Goal: Information Seeking & Learning: Learn about a topic

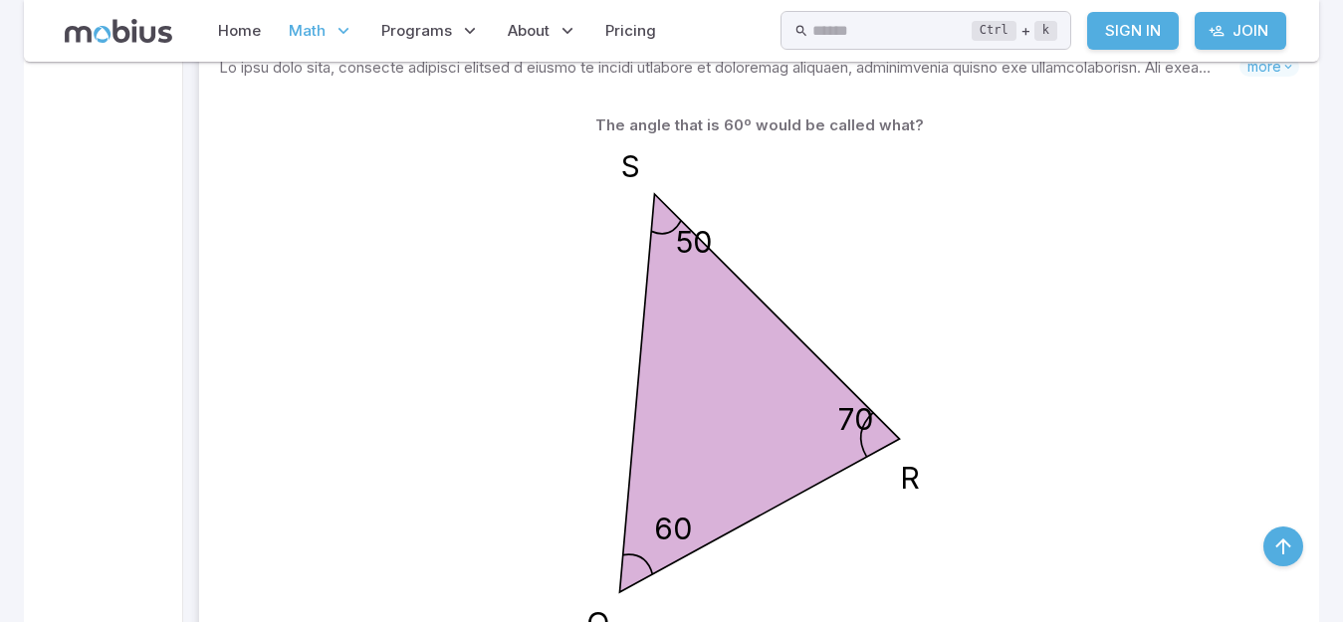
scroll to position [597, 0]
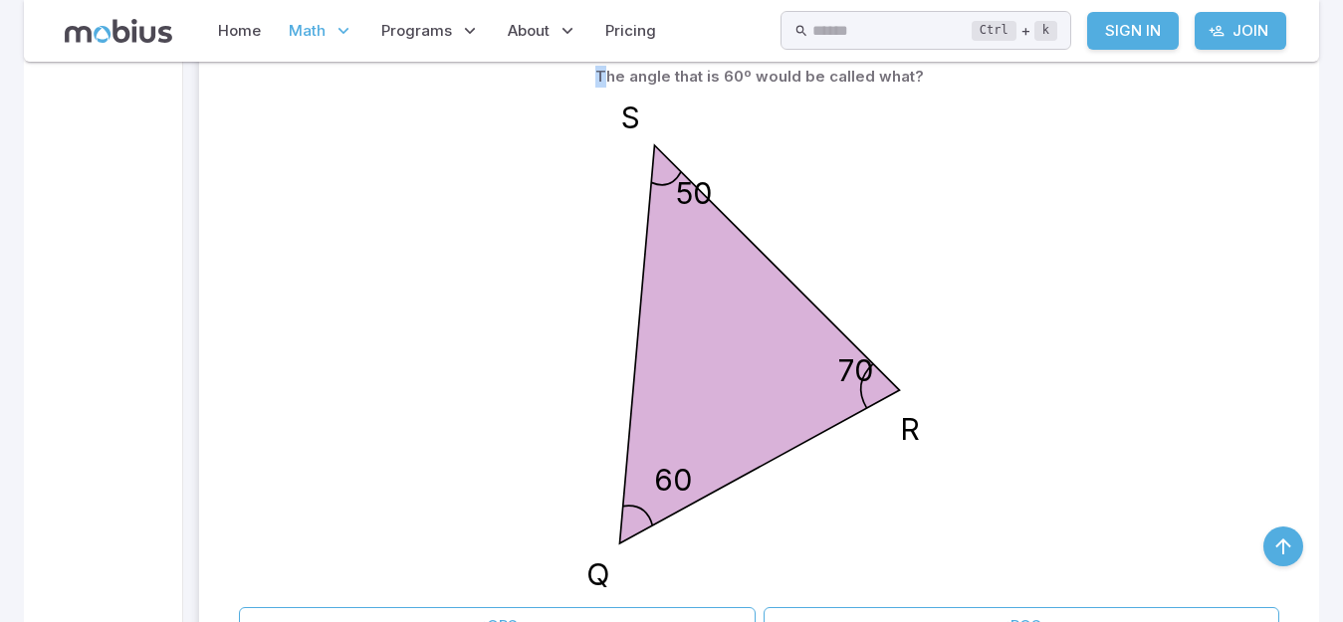
drag, startPoint x: 593, startPoint y: 76, endPoint x: 606, endPoint y: 86, distance: 16.3
click at [606, 86] on div "The angle that is 60º would be called what?" at bounding box center [759, 77] width 1040 height 38
click at [781, 176] on icon "50 60 70 S Q R" at bounding box center [760, 345] width 498 height 498
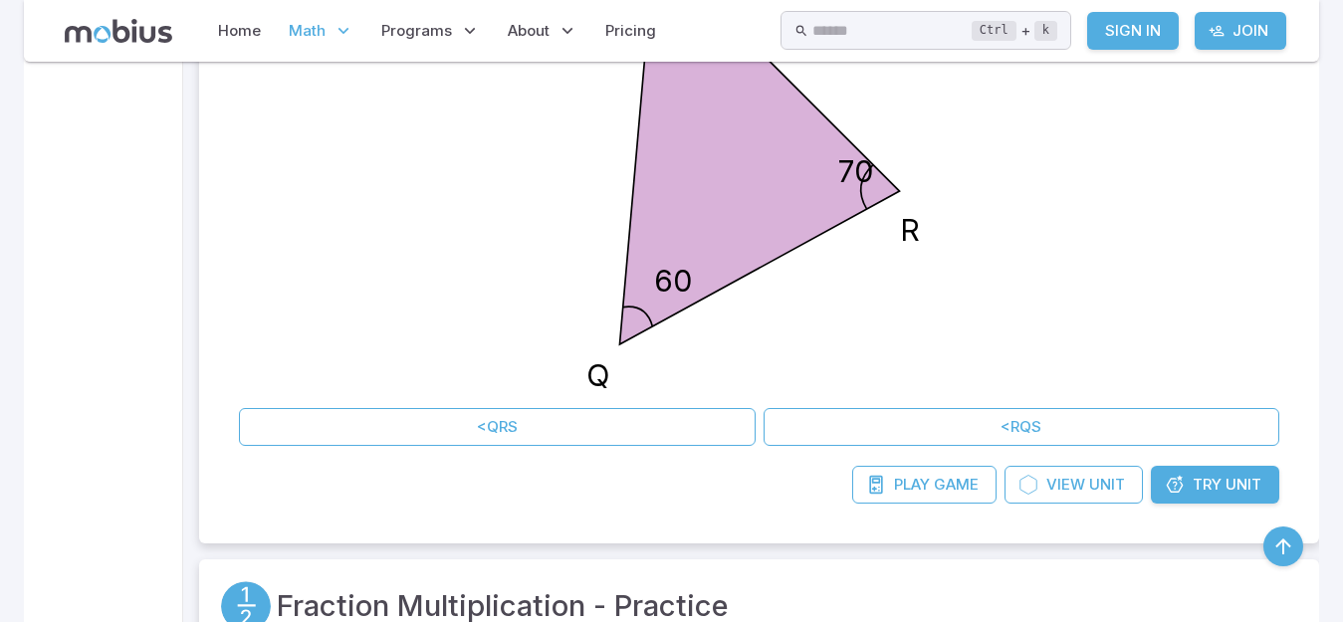
scroll to position [697, 0]
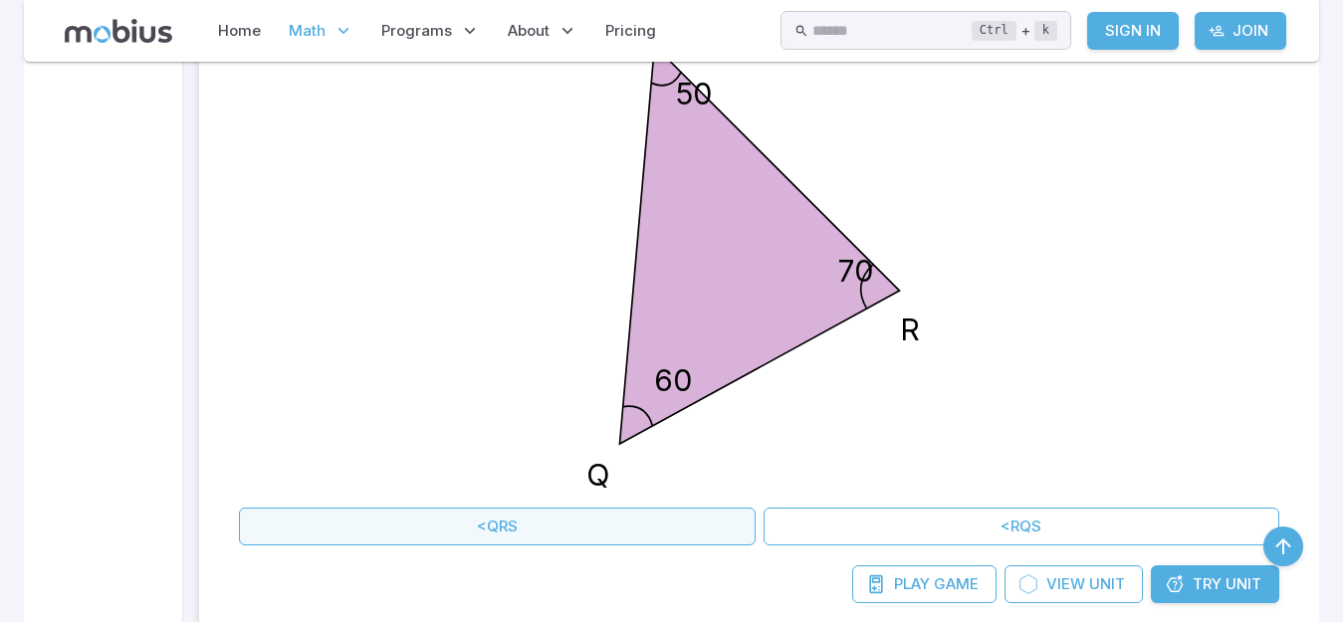
click at [577, 531] on button "<QRS" at bounding box center [497, 527] width 517 height 38
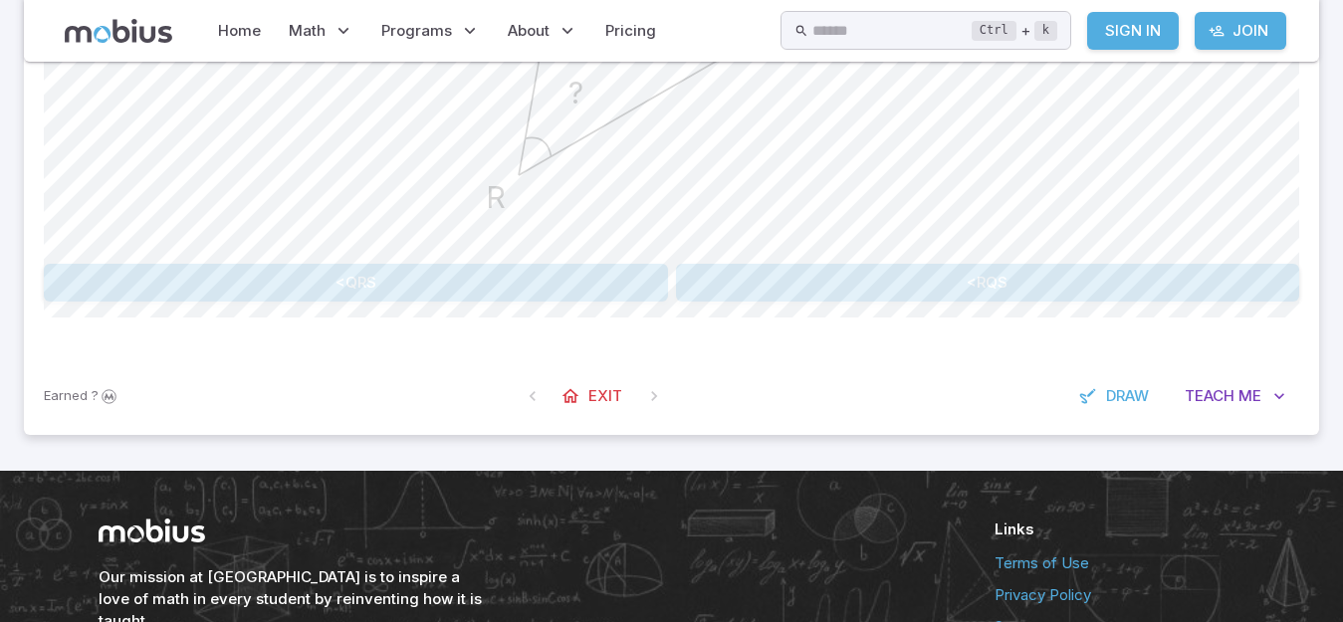
scroll to position [796, 0]
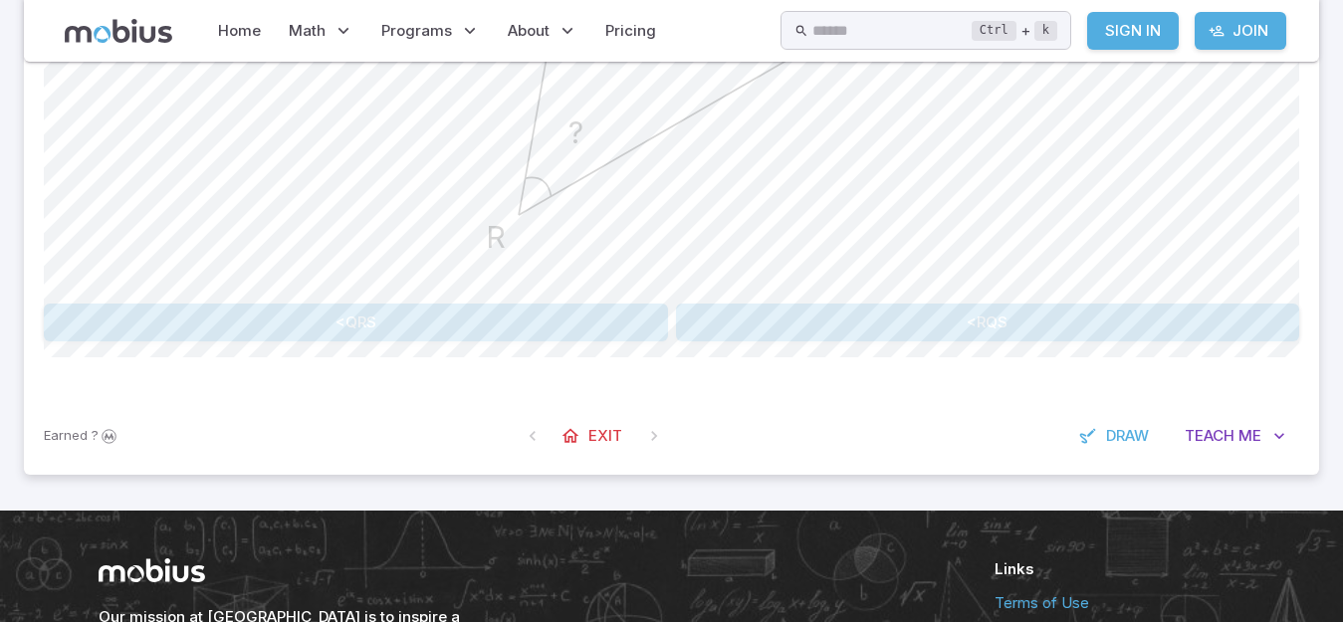
click at [593, 324] on button "<QRS" at bounding box center [356, 323] width 624 height 38
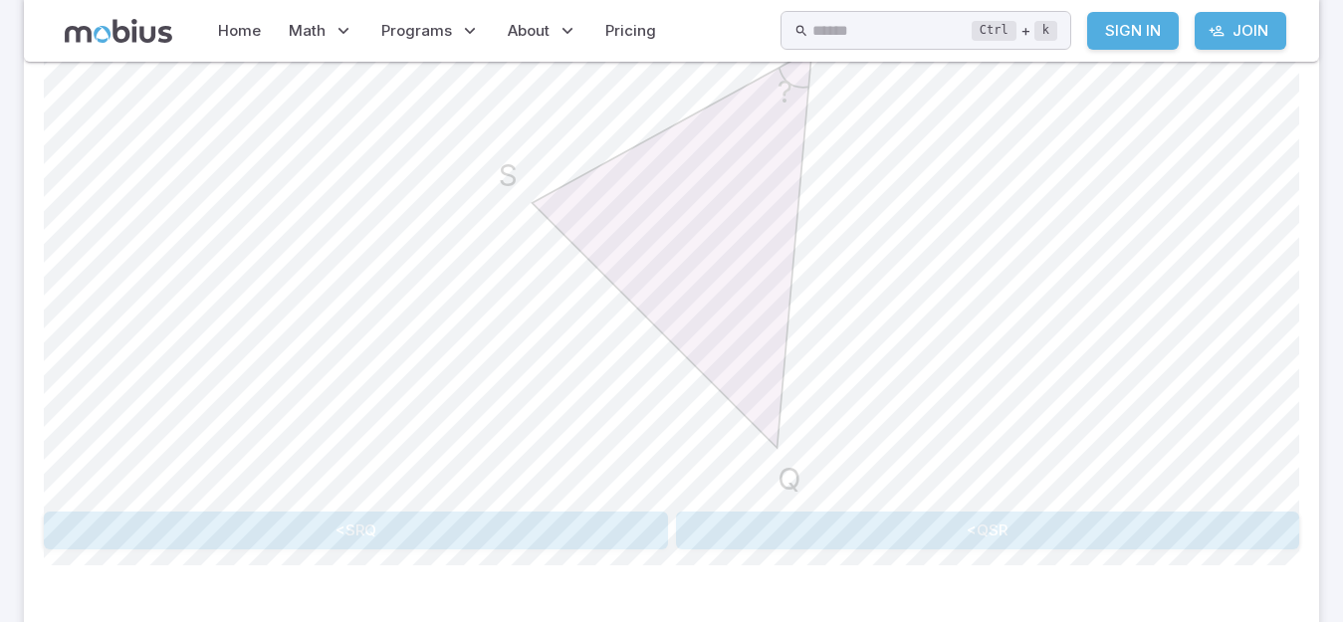
scroll to position [663, 0]
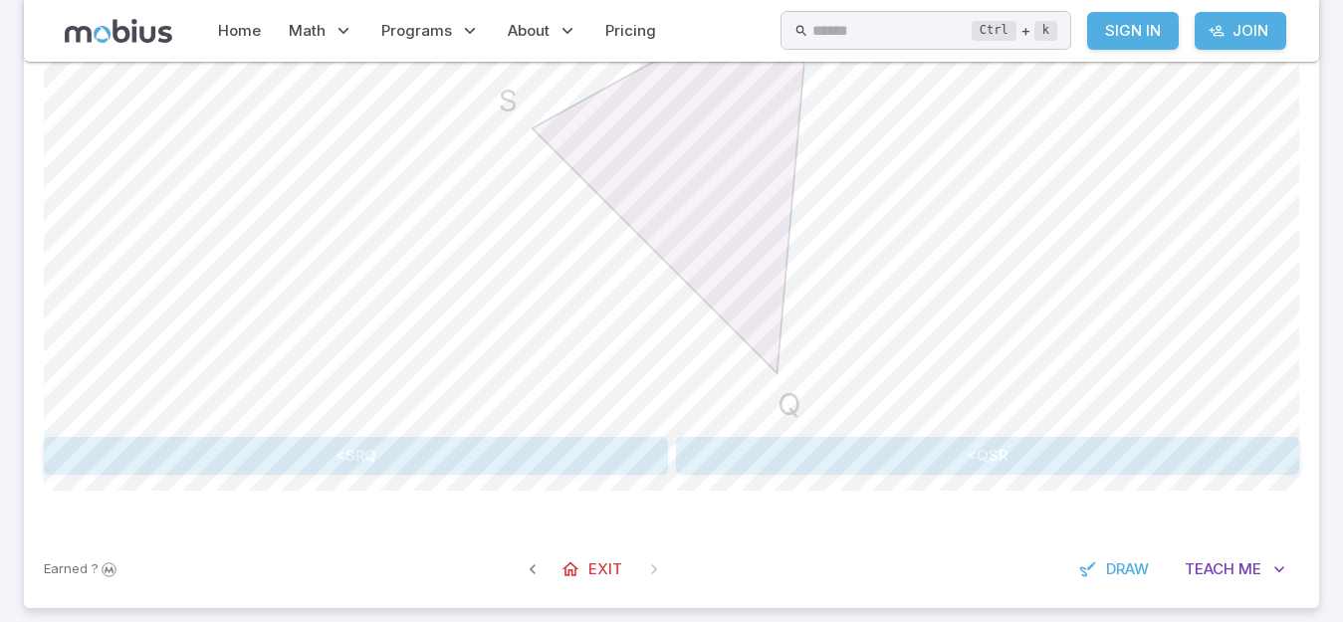
click at [565, 476] on div "What is the name of the angle marked with '?' on this triangle? ? Q R S <SRQ <Q…" at bounding box center [671, 189] width 1255 height 683
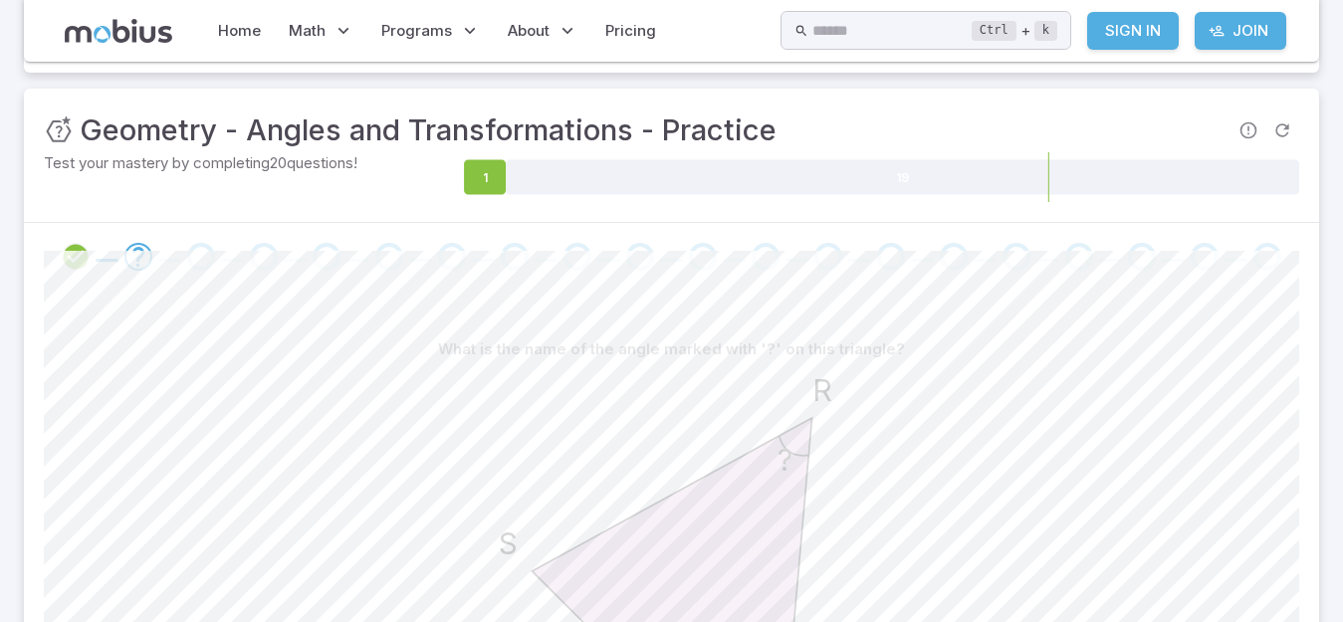
scroll to position [265, 0]
